Goal: Use online tool/utility: Use online tool/utility

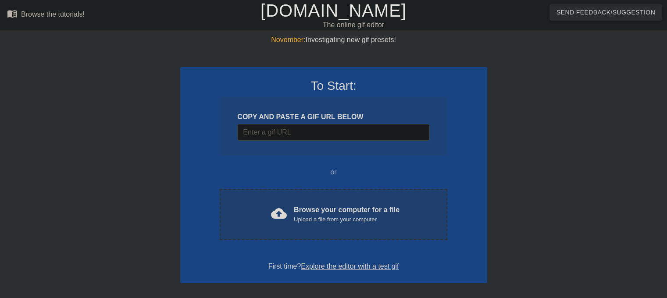
click at [293, 220] on div "cloud_upload Browse your computer for a file Upload a file from your computer" at bounding box center [333, 215] width 190 height 20
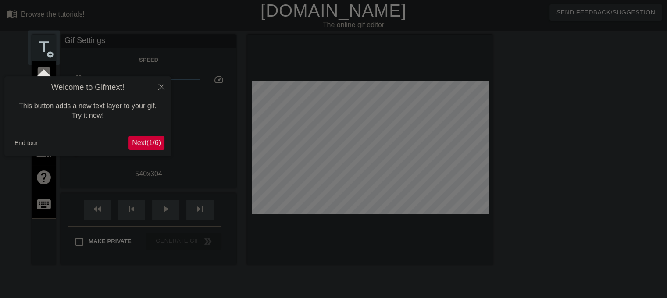
scroll to position [21, 0]
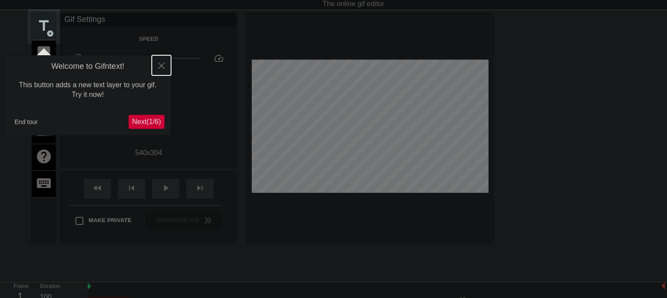
click at [158, 64] on button "Close" at bounding box center [161, 65] width 19 height 20
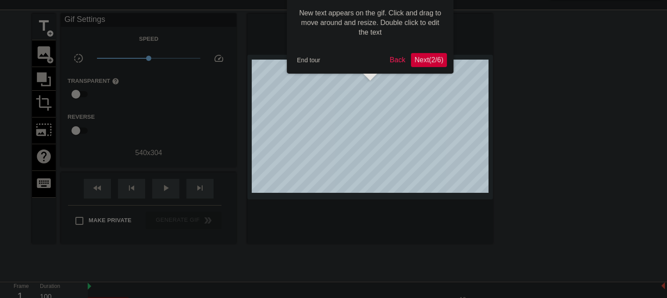
scroll to position [0, 0]
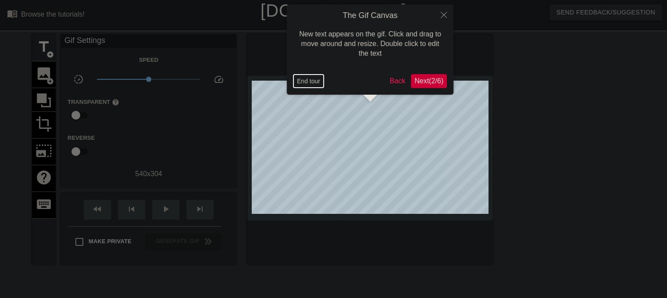
click at [310, 81] on button "End tour" at bounding box center [308, 81] width 30 height 13
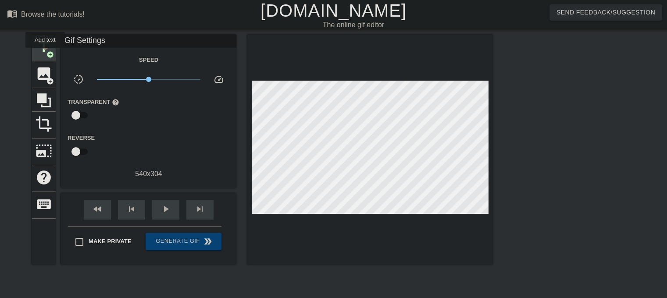
click at [45, 54] on span "title" at bounding box center [44, 47] width 17 height 17
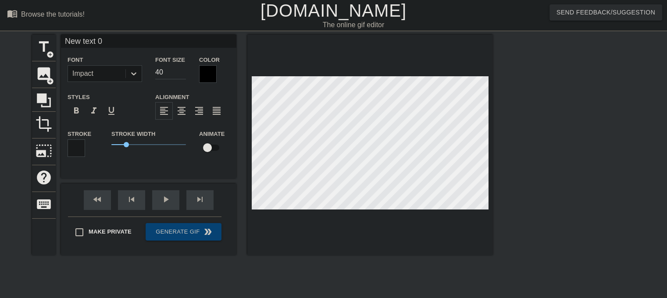
click at [144, 72] on div "Font Impact" at bounding box center [105, 68] width 88 height 29
click at [140, 73] on div at bounding box center [134, 74] width 16 height 16
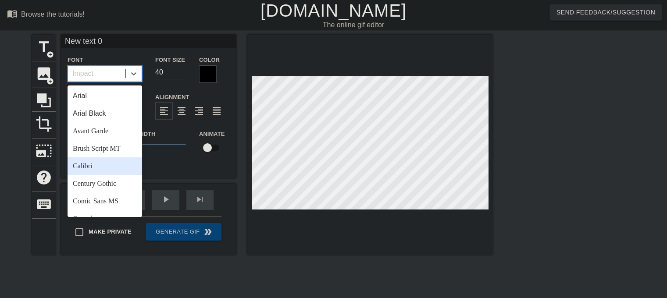
click at [96, 168] on div "Calibri" at bounding box center [105, 166] width 75 height 18
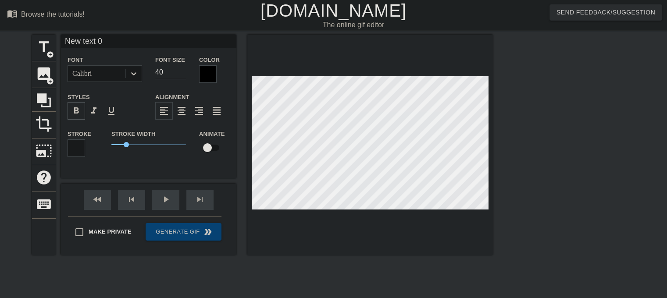
click at [80, 112] on span "format_bold" at bounding box center [76, 111] width 11 height 11
click at [89, 113] on span "format_italic" at bounding box center [94, 111] width 11 height 11
type input "I"
type textarea "I"
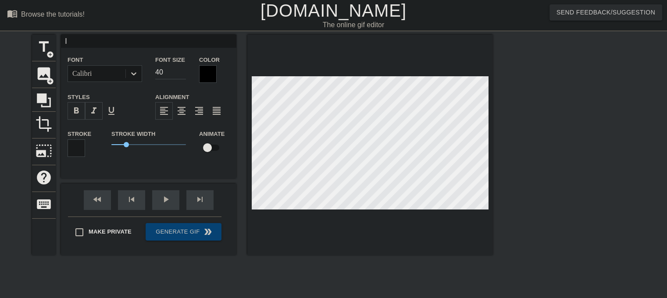
type input "I"
type textarea "I"
type input "I l"
type textarea "I l"
type input "I lo"
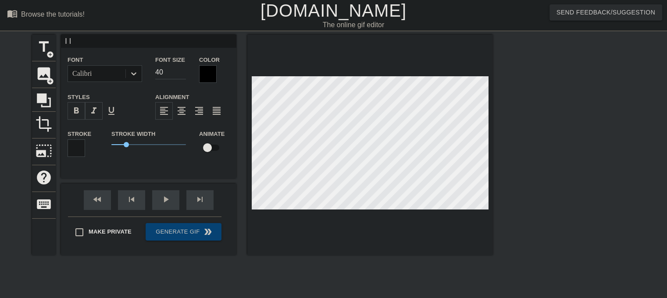
type textarea "I lo"
type input "I lov"
type textarea "I lov"
type input "I love"
type textarea "I love"
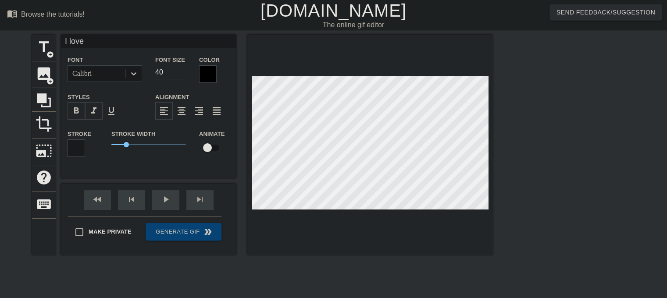
type input "I love"
type textarea "I love"
type input "I love y"
type textarea "I love y"
type input "I love yo"
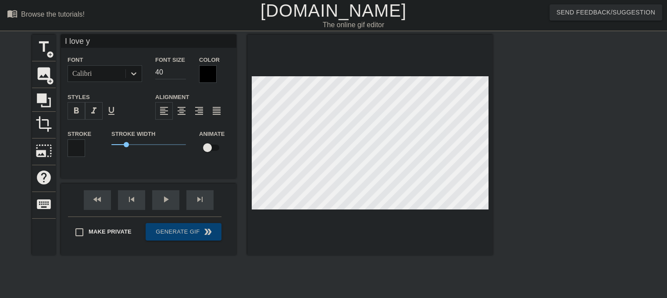
type textarea "I love yo"
type input "I love you"
type textarea "I love you"
type input "I love you."
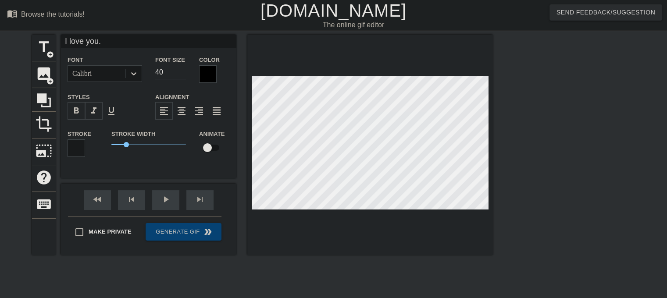
type textarea "I love you."
click at [203, 71] on div at bounding box center [208, 74] width 18 height 18
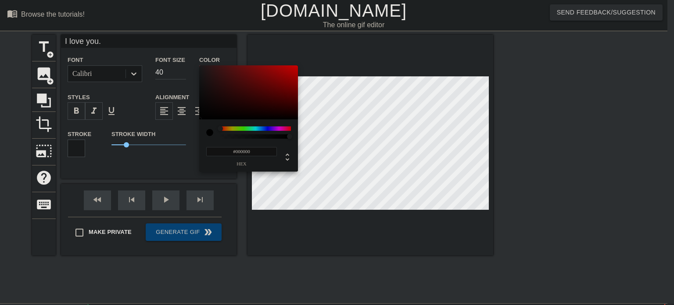
drag, startPoint x: 285, startPoint y: 139, endPoint x: 208, endPoint y: 131, distance: 77.6
click at [208, 131] on div "#000000 hex" at bounding box center [248, 145] width 99 height 52
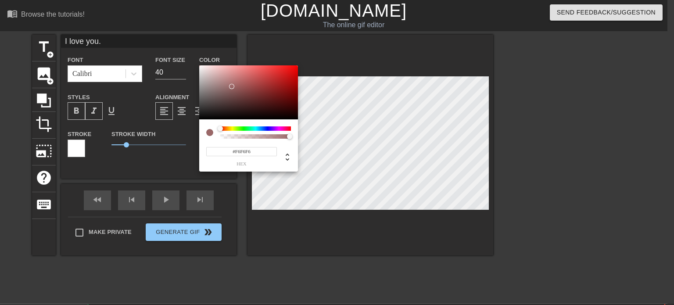
type input "#FFFFFF"
drag, startPoint x: 234, startPoint y: 87, endPoint x: 184, endPoint y: 42, distance: 67.4
click at [184, 42] on div "#FFFFFF hex" at bounding box center [337, 152] width 674 height 305
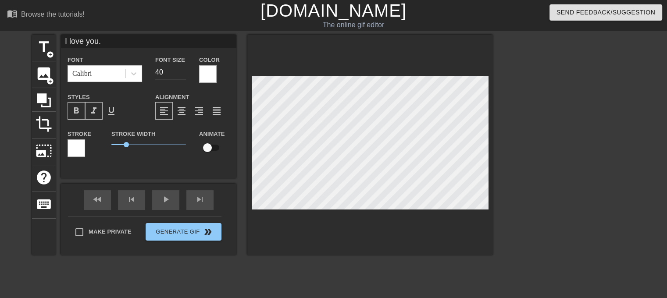
click at [76, 150] on div at bounding box center [77, 149] width 18 height 18
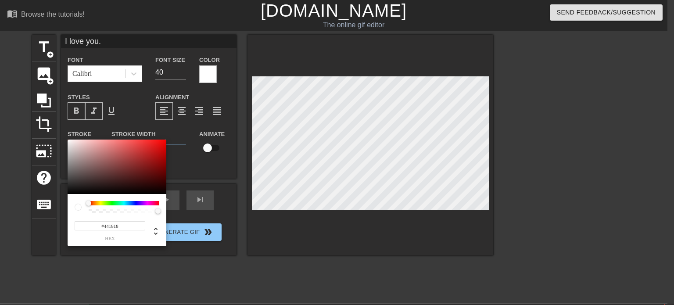
type input "#000000"
drag, startPoint x: 122, startPoint y: 160, endPoint x: 222, endPoint y: 250, distance: 134.8
click at [222, 250] on div "#000000 hex" at bounding box center [337, 152] width 674 height 305
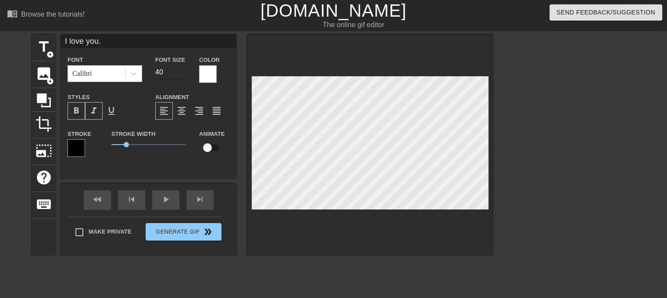
click at [162, 72] on input "40" at bounding box center [170, 72] width 31 height 14
type input "4"
click at [162, 72] on input "number" at bounding box center [170, 72] width 31 height 14
type input "3"
type input "24"
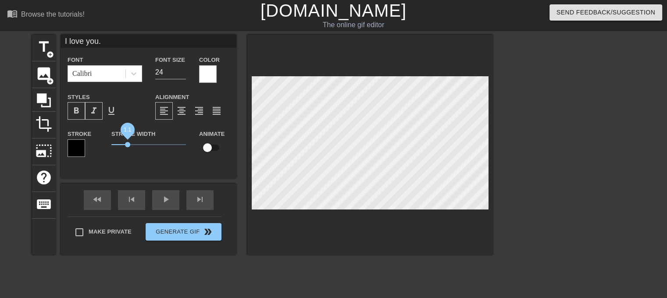
click at [128, 147] on span "1.1" at bounding box center [148, 145] width 75 height 11
click at [526, 174] on div at bounding box center [570, 166] width 132 height 263
click at [126, 143] on span "1" at bounding box center [126, 144] width 5 height 5
click at [277, 278] on div "title add_circle image add_circle crop photo_size_select_large help keyboard I …" at bounding box center [262, 166] width 461 height 263
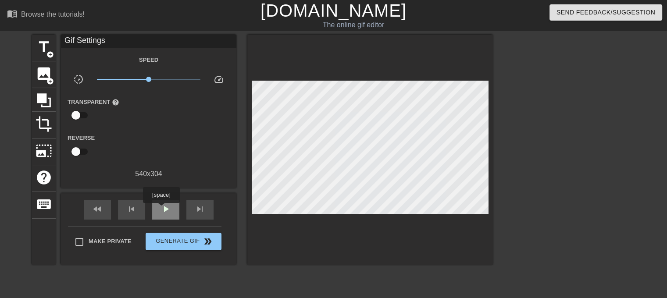
click at [161, 209] on span "play_arrow" at bounding box center [166, 209] width 11 height 11
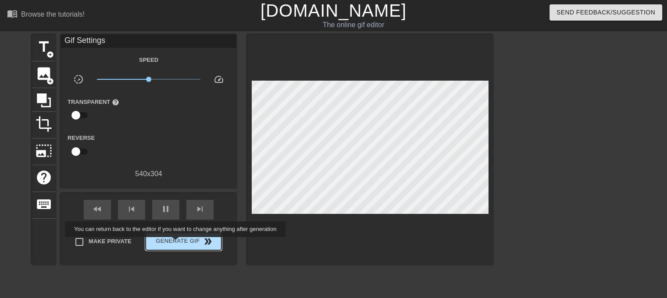
click at [176, 243] on span "Generate Gif double_arrow" at bounding box center [183, 241] width 69 height 11
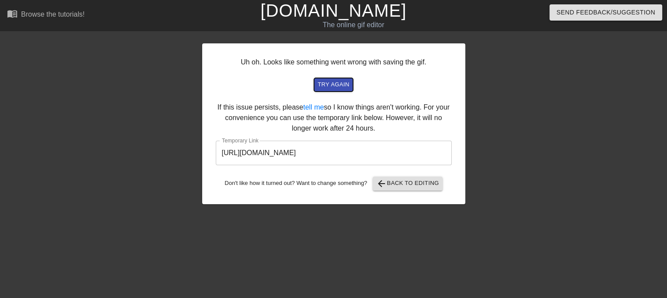
click at [329, 87] on span "try again" at bounding box center [334, 85] width 32 height 10
